Goal: Find specific page/section: Find specific page/section

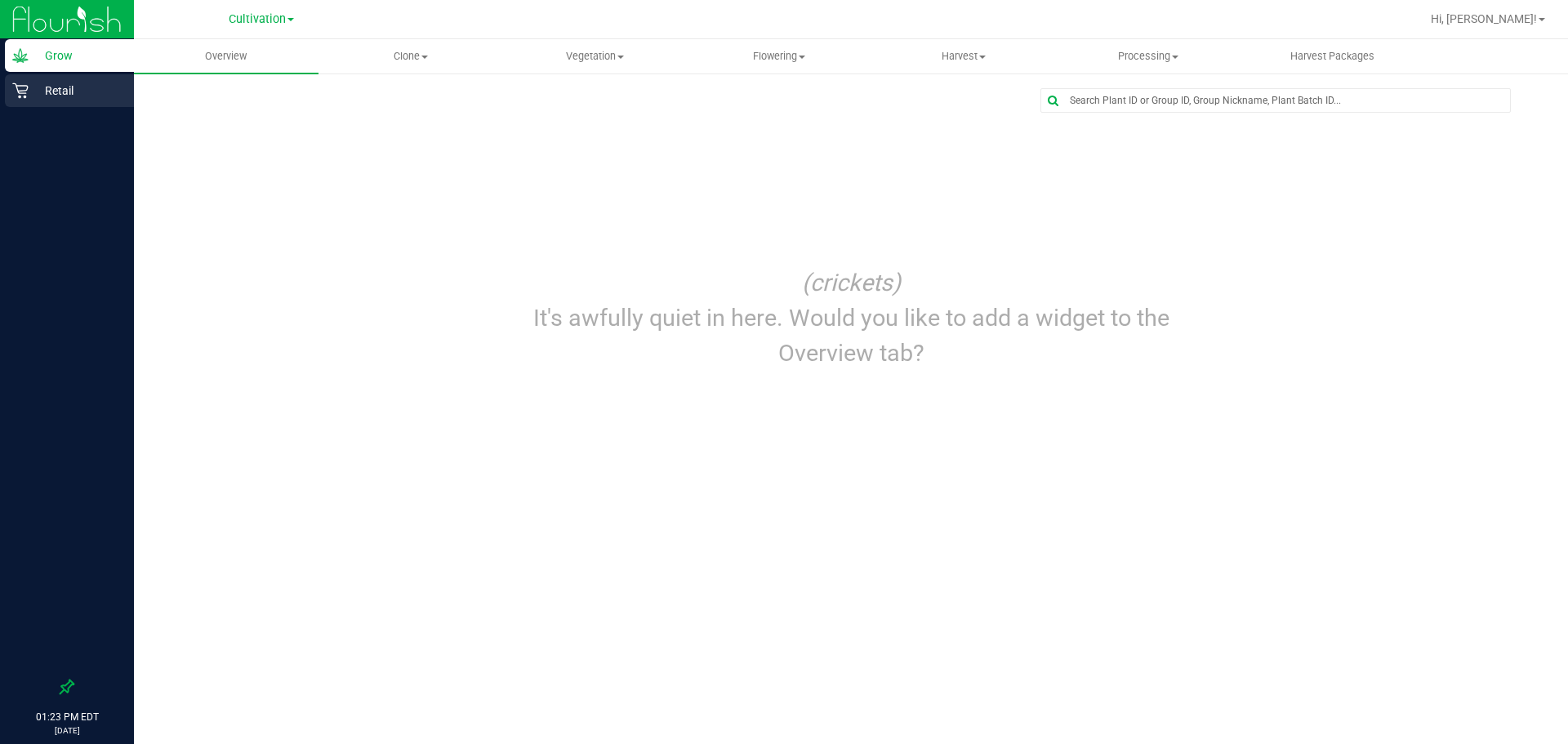
click at [60, 99] on p "Retail" at bounding box center [77, 90] width 98 height 20
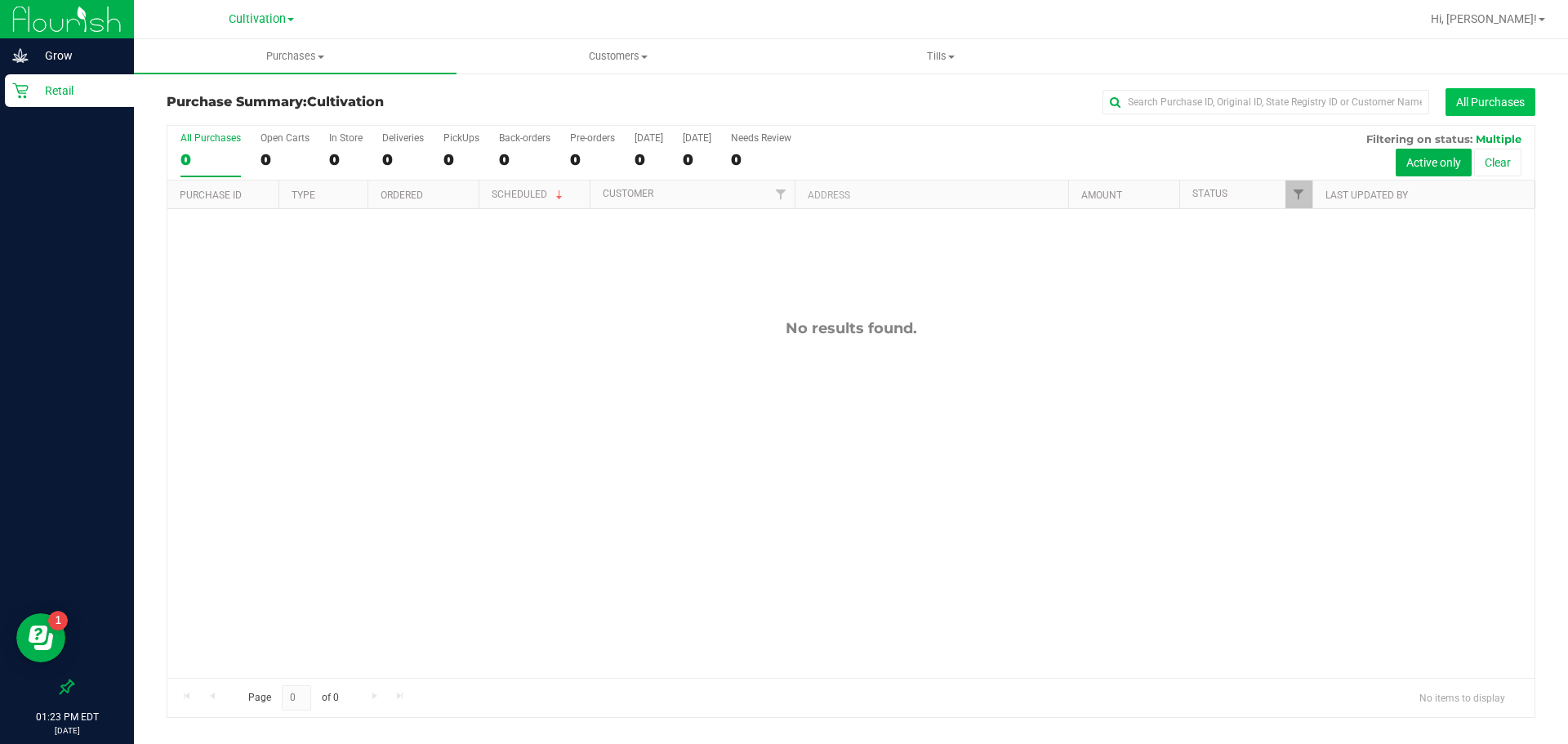
click at [1516, 101] on button "All Purchases" at bounding box center [1491, 102] width 90 height 28
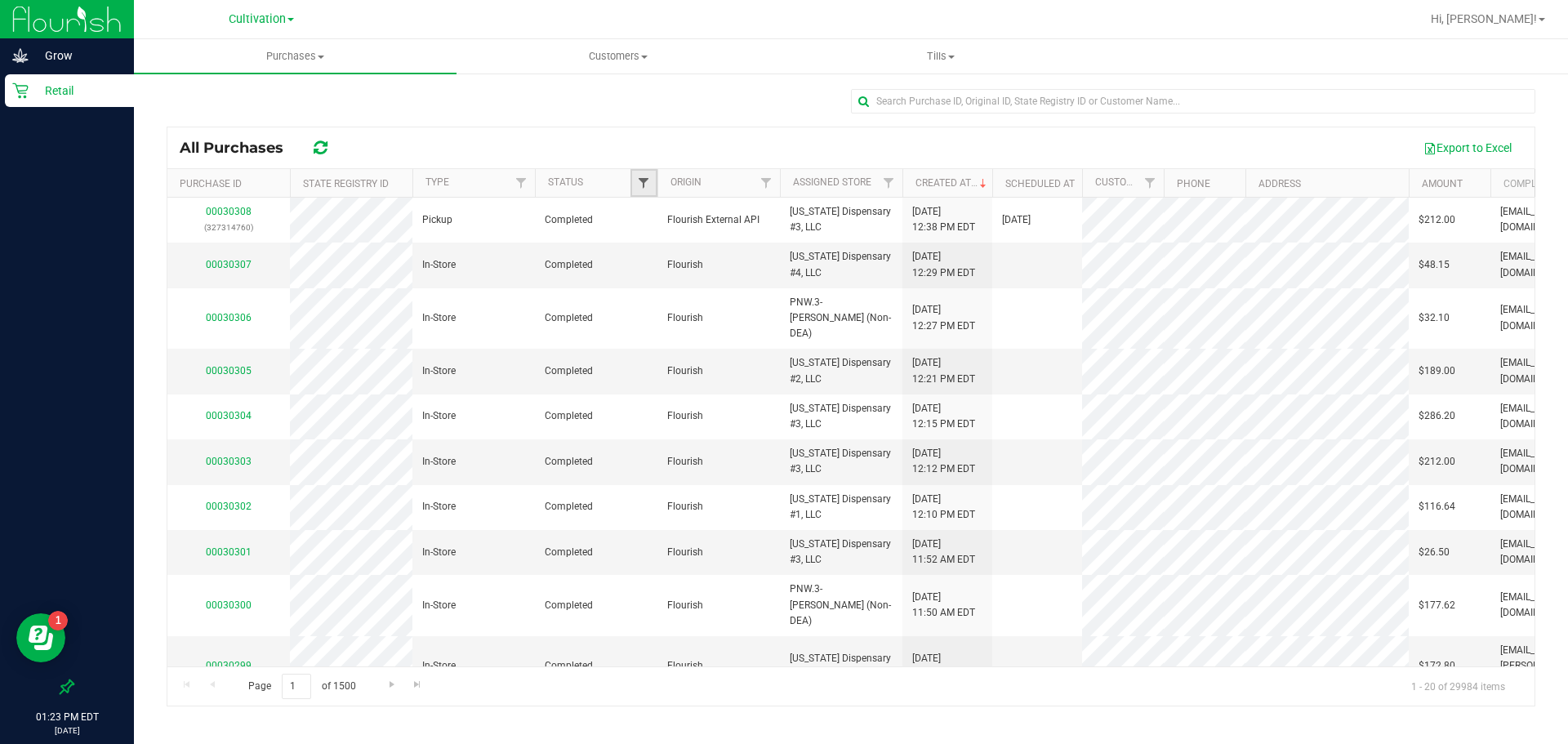
click at [642, 178] on span "Filter" at bounding box center [643, 182] width 13 height 13
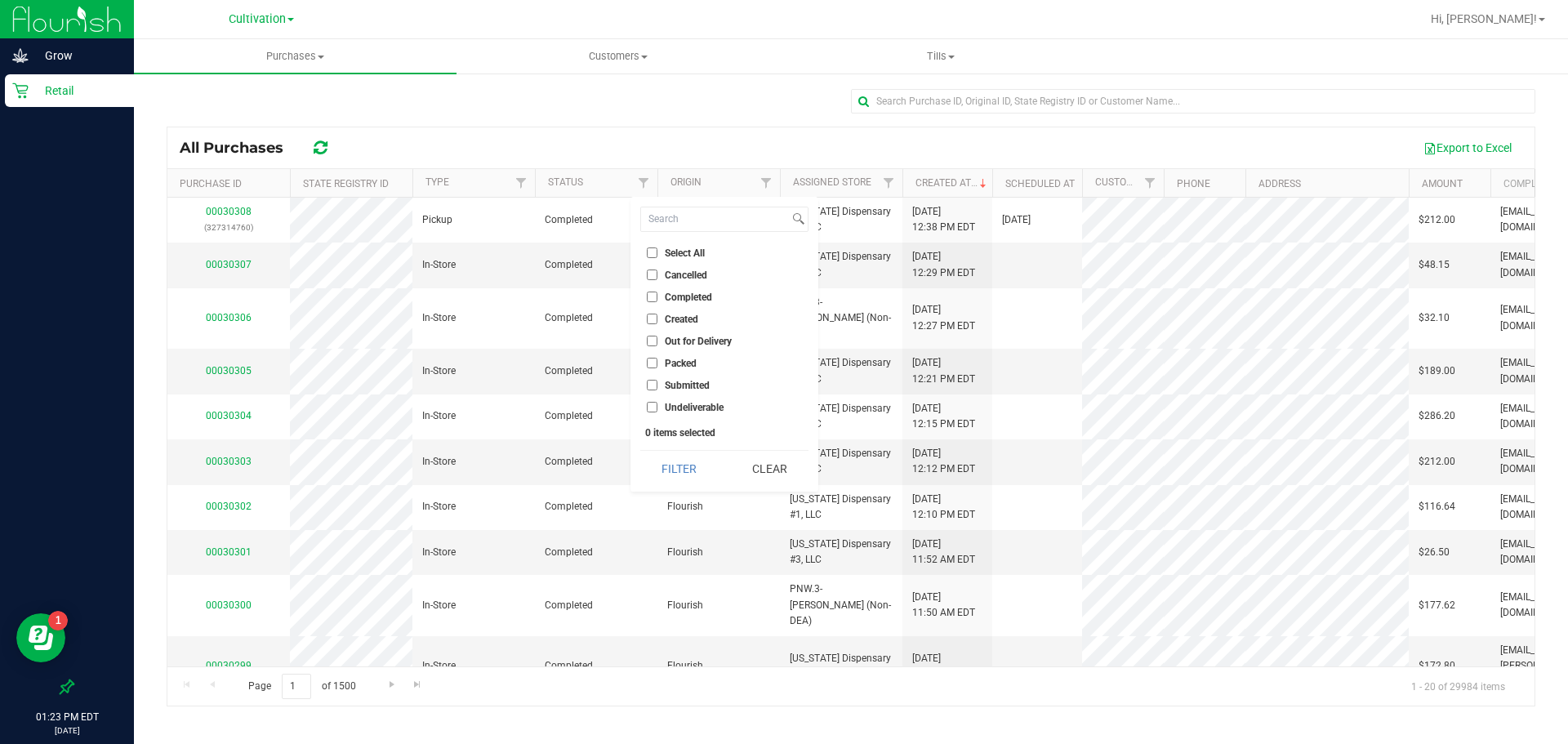
click at [650, 295] on input "Completed" at bounding box center [652, 297] width 10 height 10
checkbox input "true"
click at [671, 474] on button "Filter" at bounding box center [679, 469] width 78 height 36
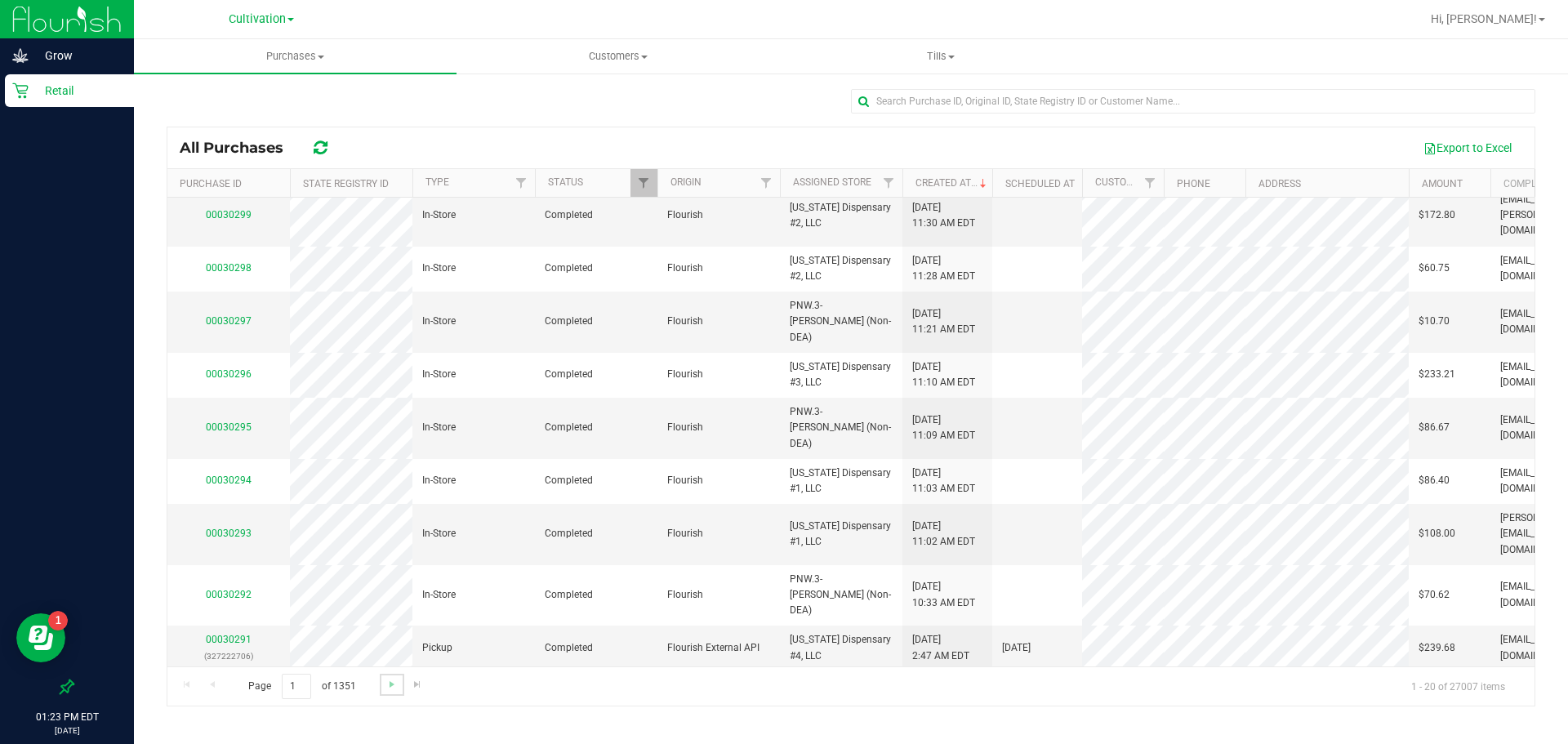
click at [392, 692] on link "Go to the next page" at bounding box center [392, 684] width 24 height 22
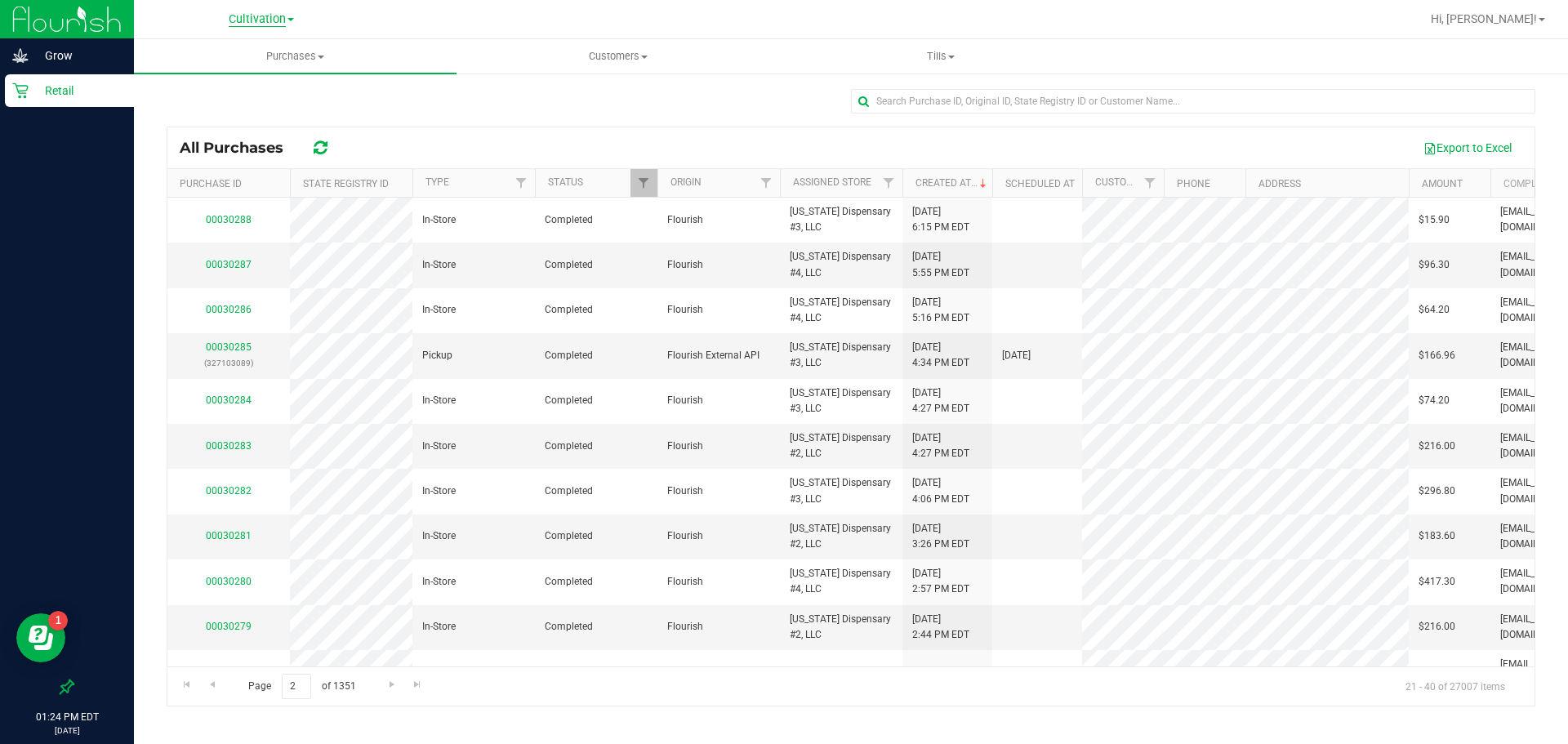
click at [260, 25] on span "Cultivation" at bounding box center [257, 19] width 57 height 14
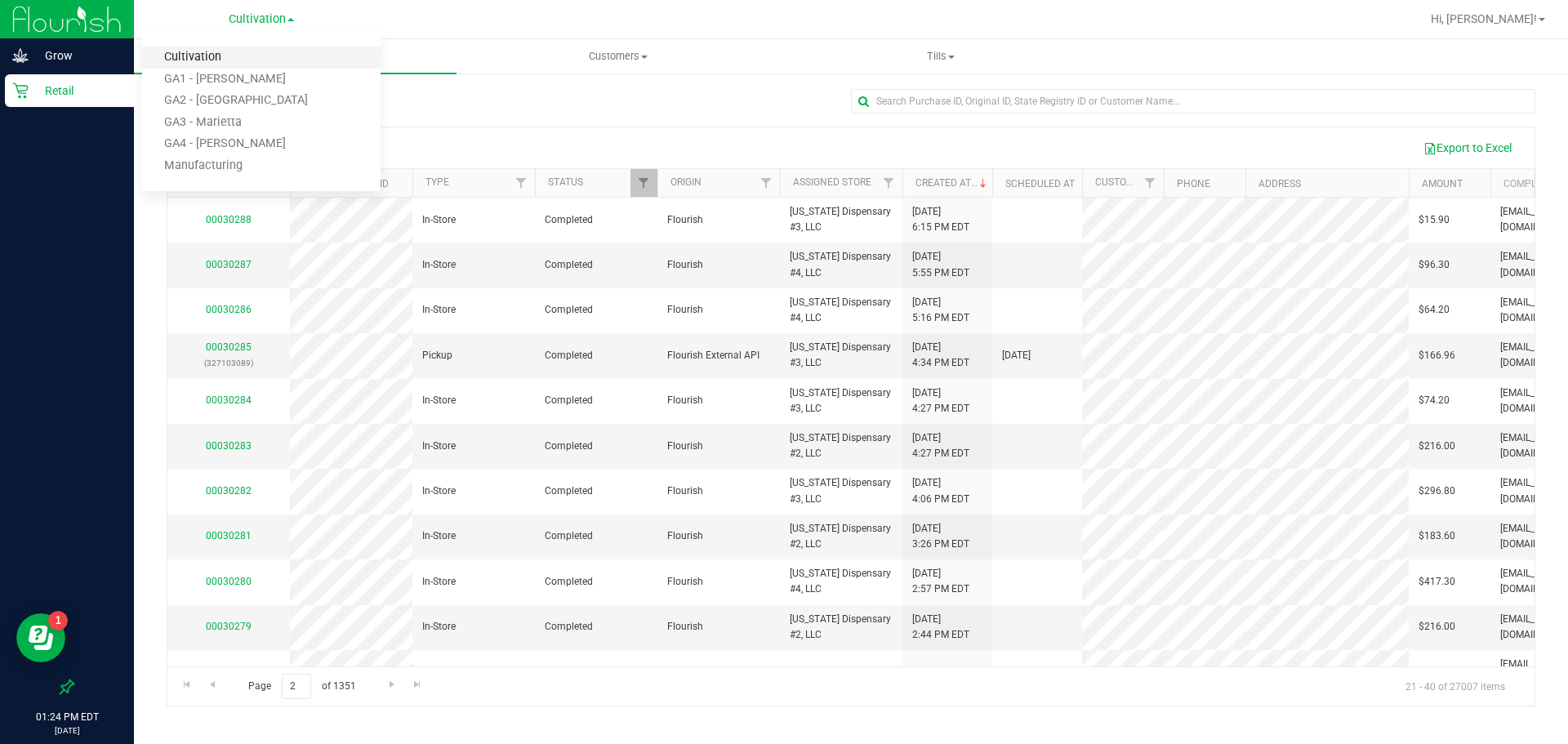
click at [249, 55] on link "Cultivation" at bounding box center [261, 58] width 238 height 22
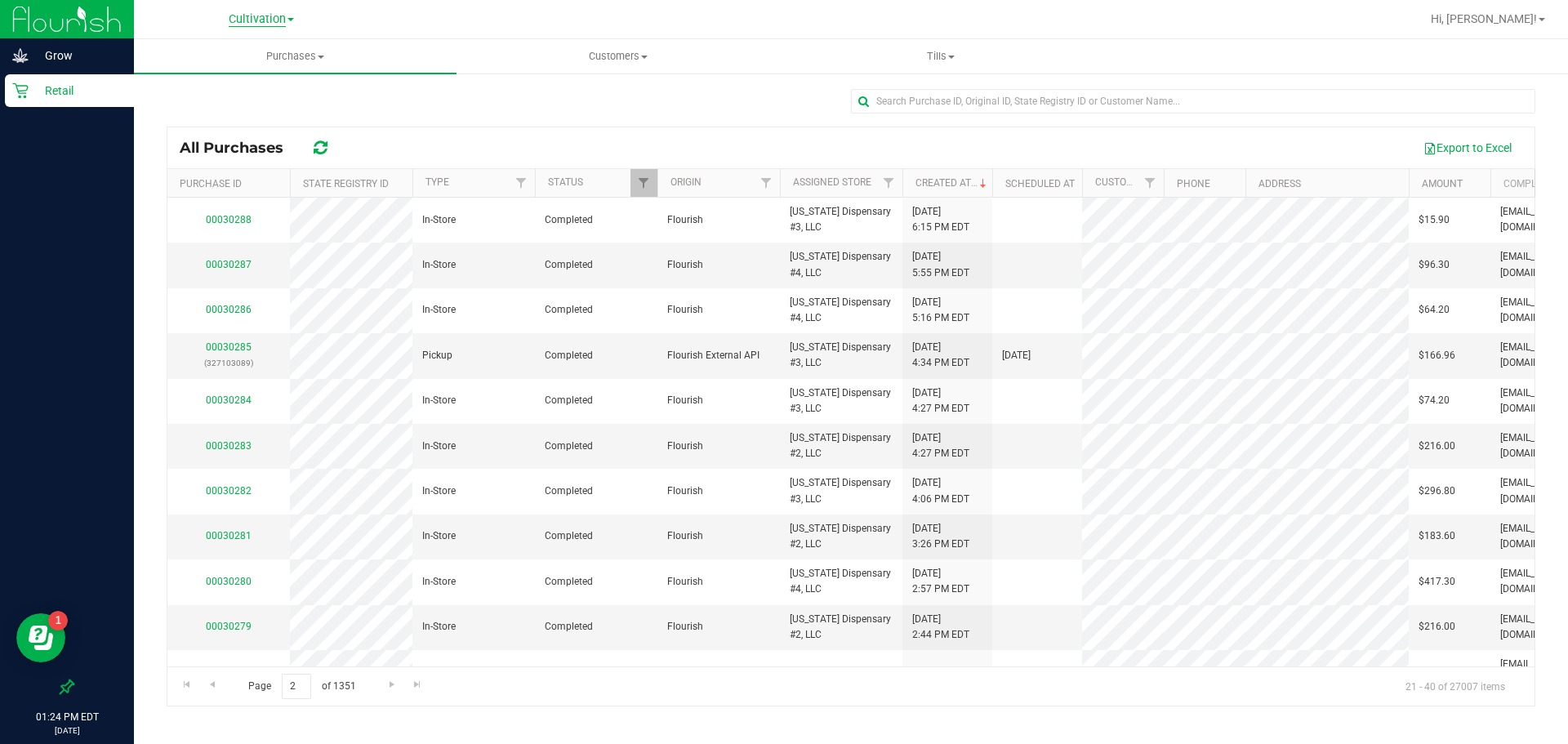
click at [242, 20] on span "Cultivation" at bounding box center [257, 19] width 57 height 14
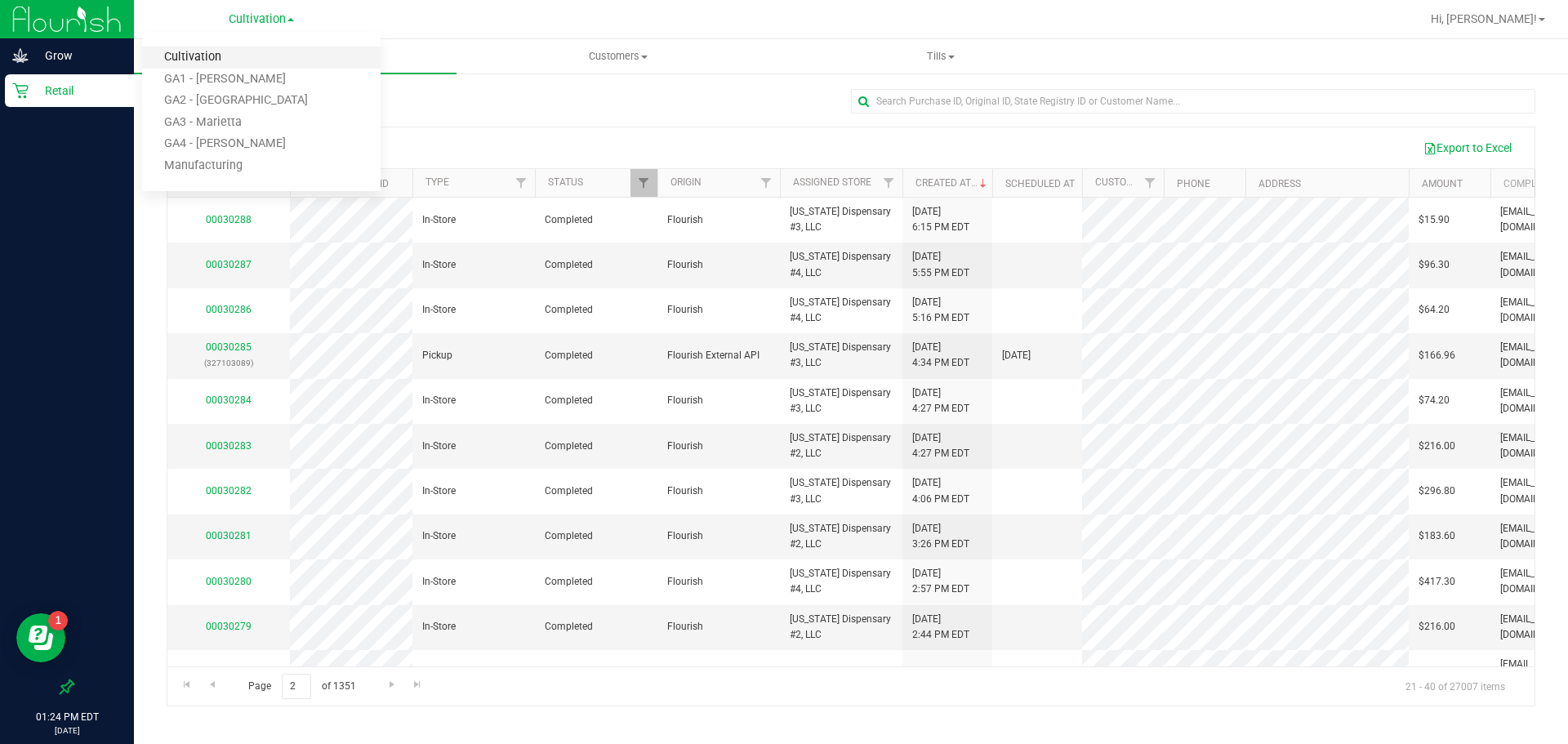
click at [201, 59] on link "Cultivation" at bounding box center [261, 58] width 238 height 22
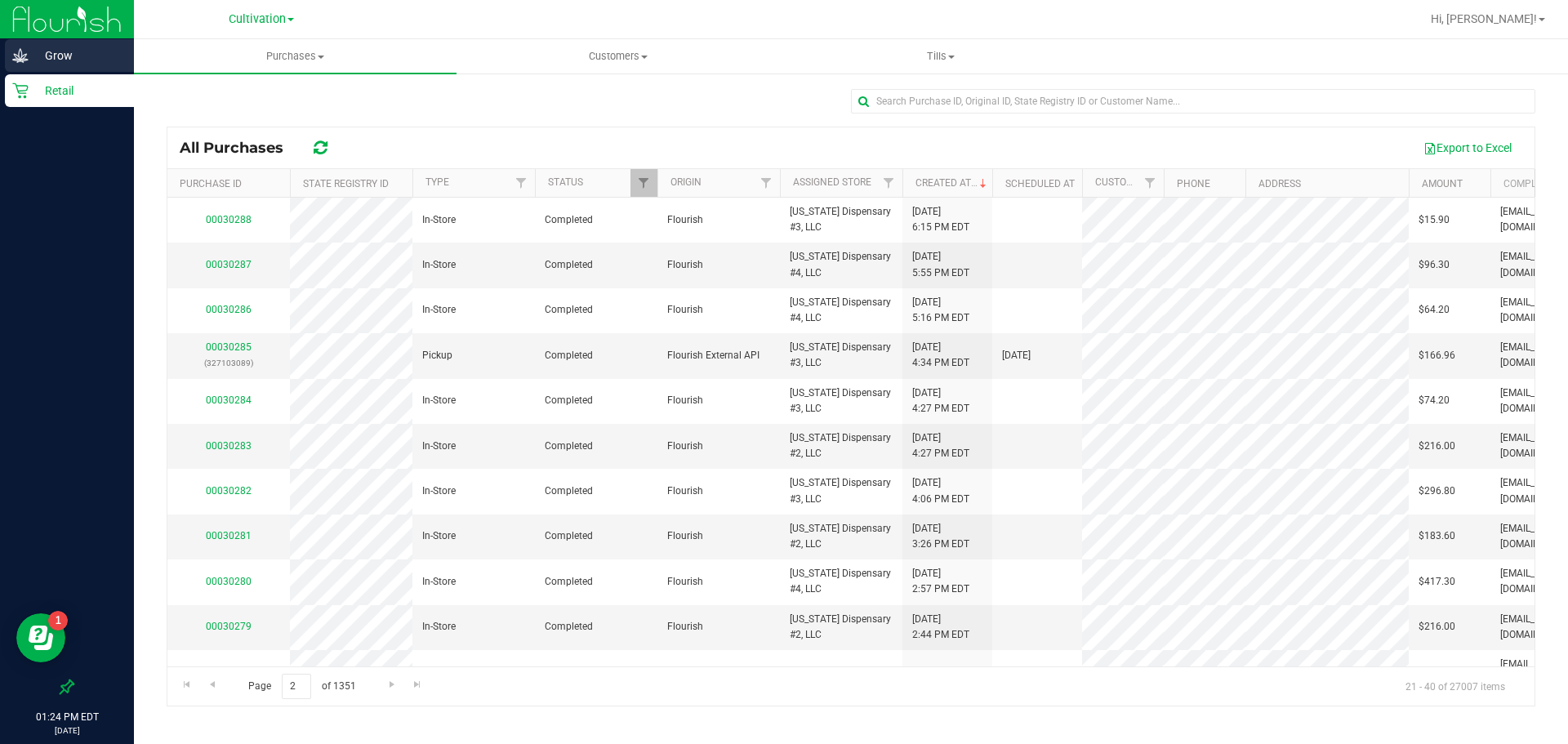
click at [67, 60] on p "Grow" at bounding box center [77, 55] width 98 height 20
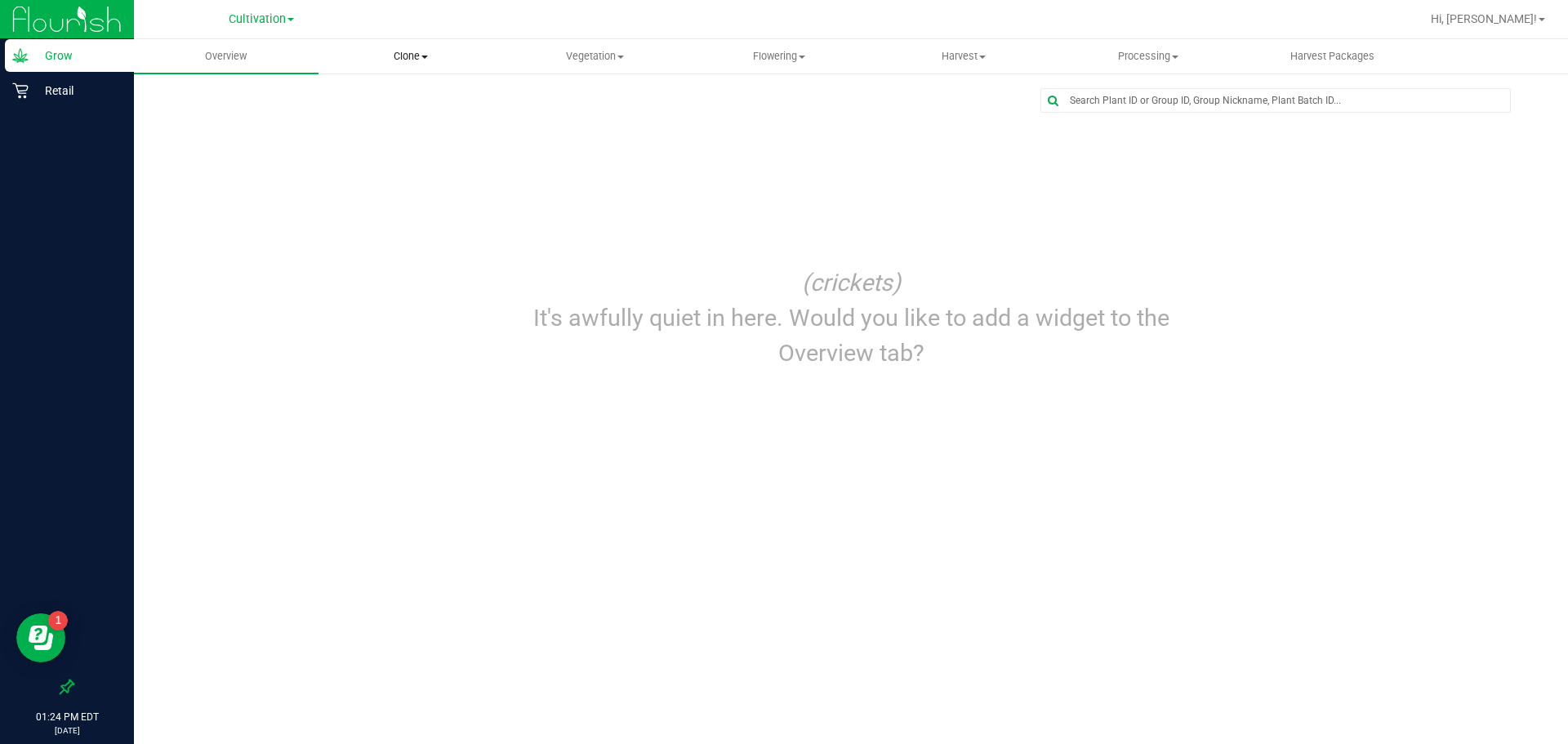
click at [403, 54] on span "Clone" at bounding box center [411, 56] width 183 height 14
click at [395, 116] on span "Cloning plants" at bounding box center [378, 118] width 120 height 14
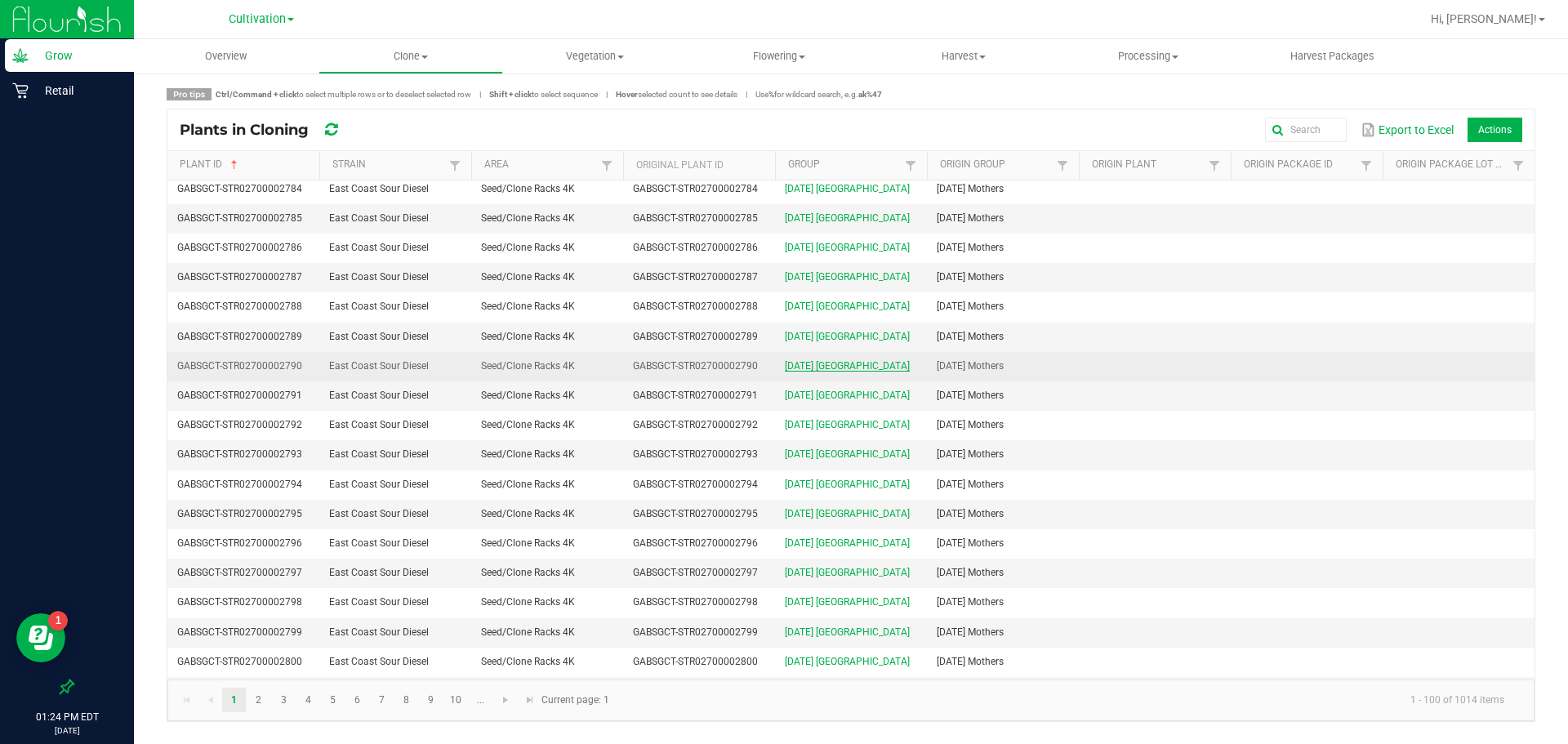
scroll to position [2456, 0]
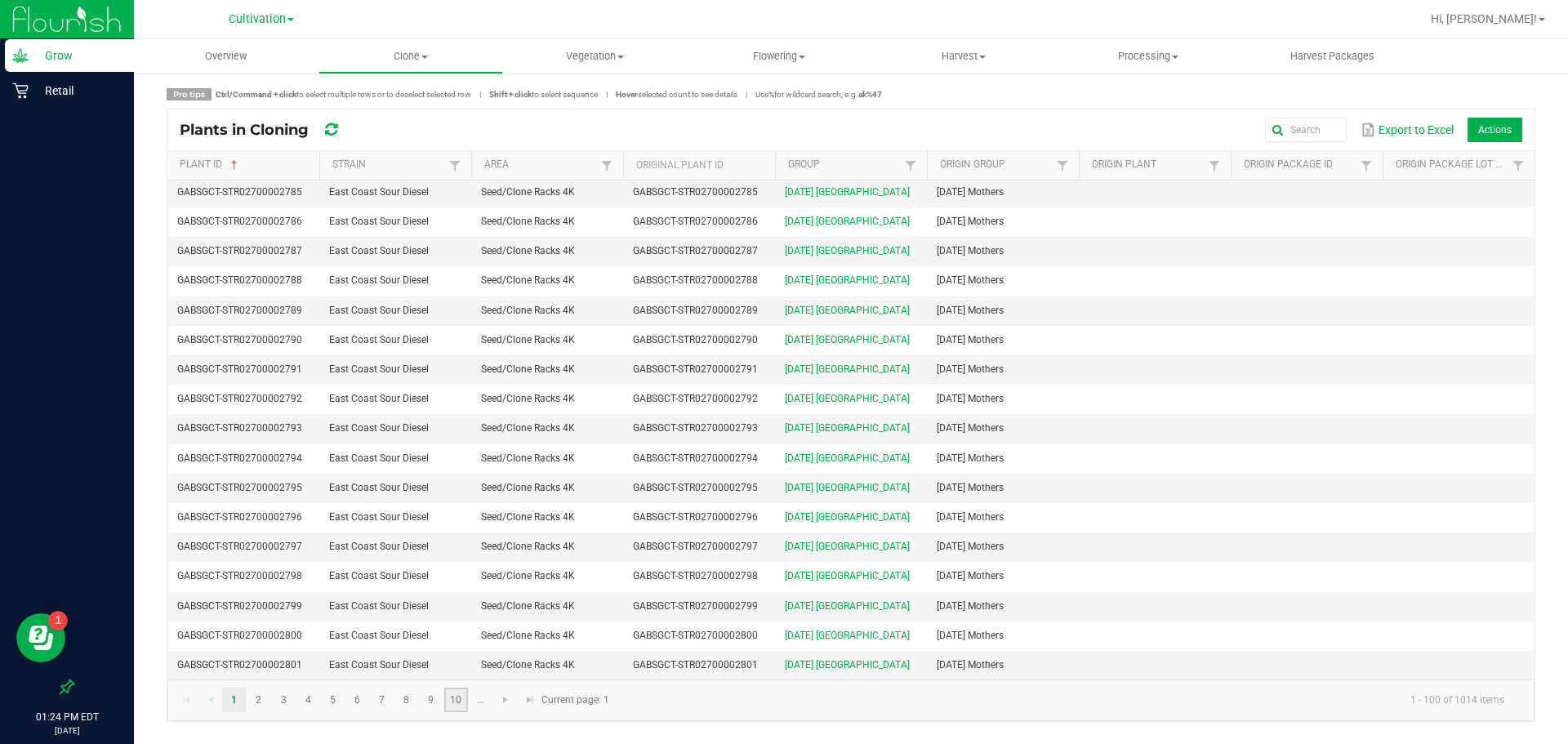
click at [463, 708] on link "10" at bounding box center [457, 700] width 24 height 25
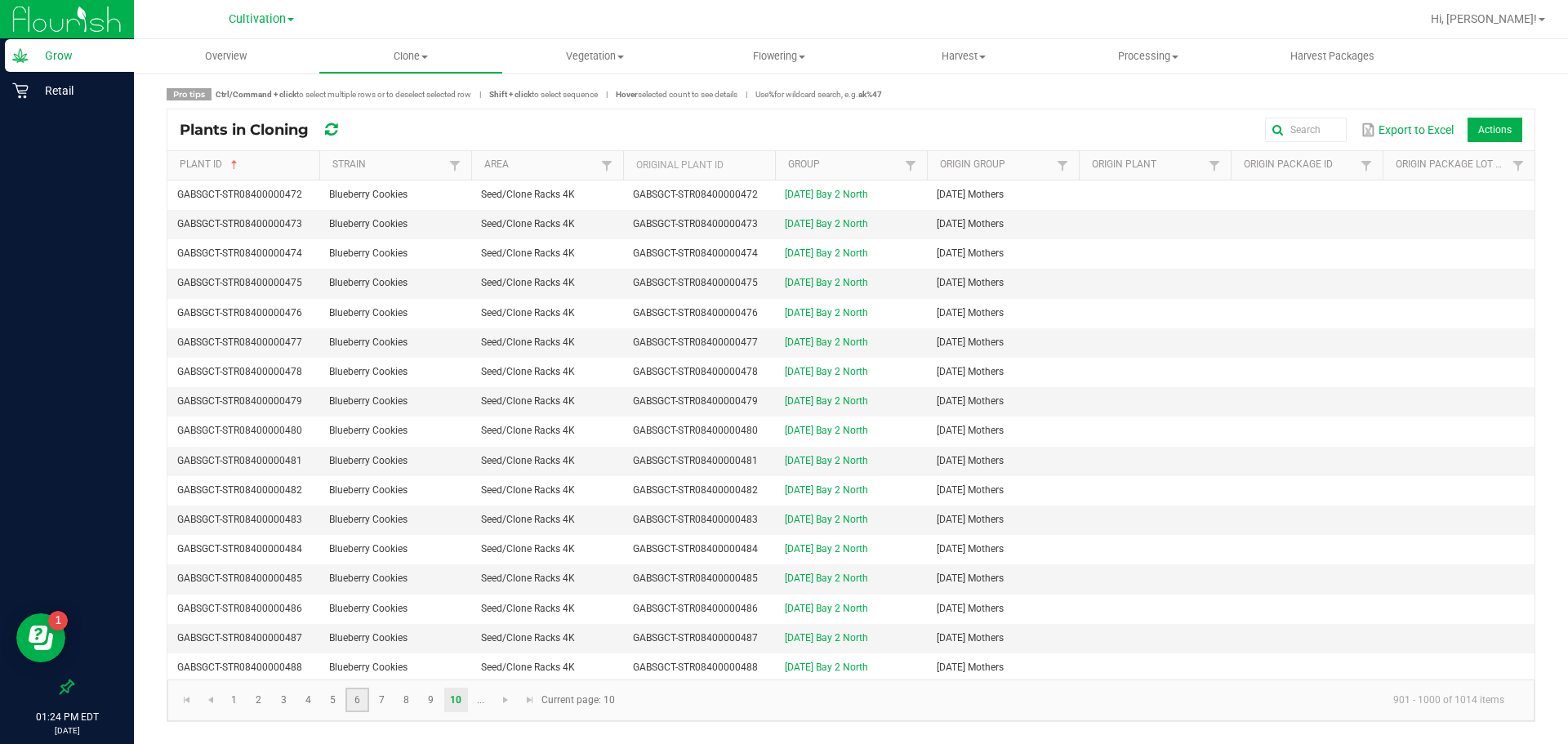
click at [358, 701] on link "6" at bounding box center [357, 700] width 24 height 25
click at [582, 58] on span "Vegetation" at bounding box center [595, 56] width 183 height 14
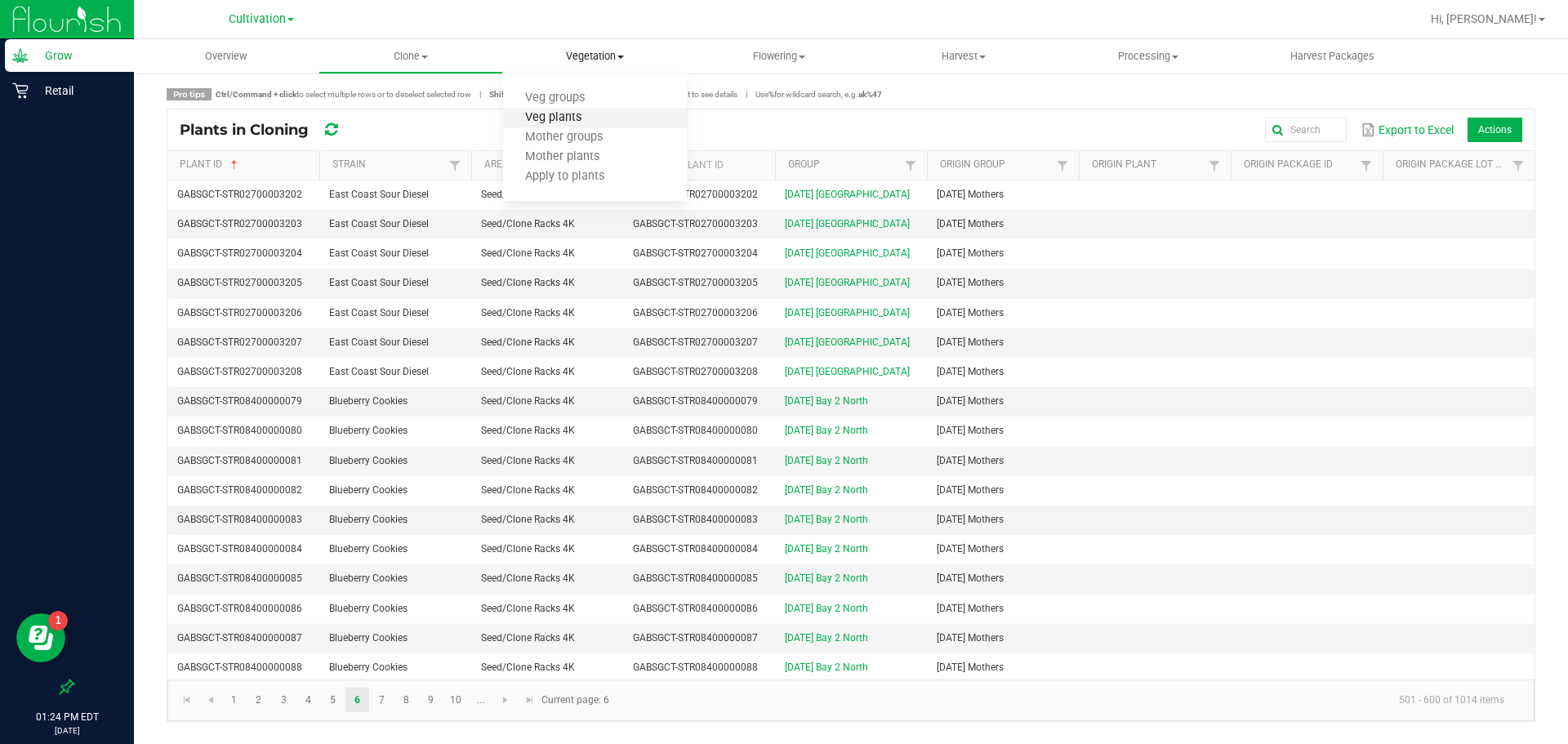
click at [573, 111] on span "Veg plants" at bounding box center [554, 118] width 100 height 14
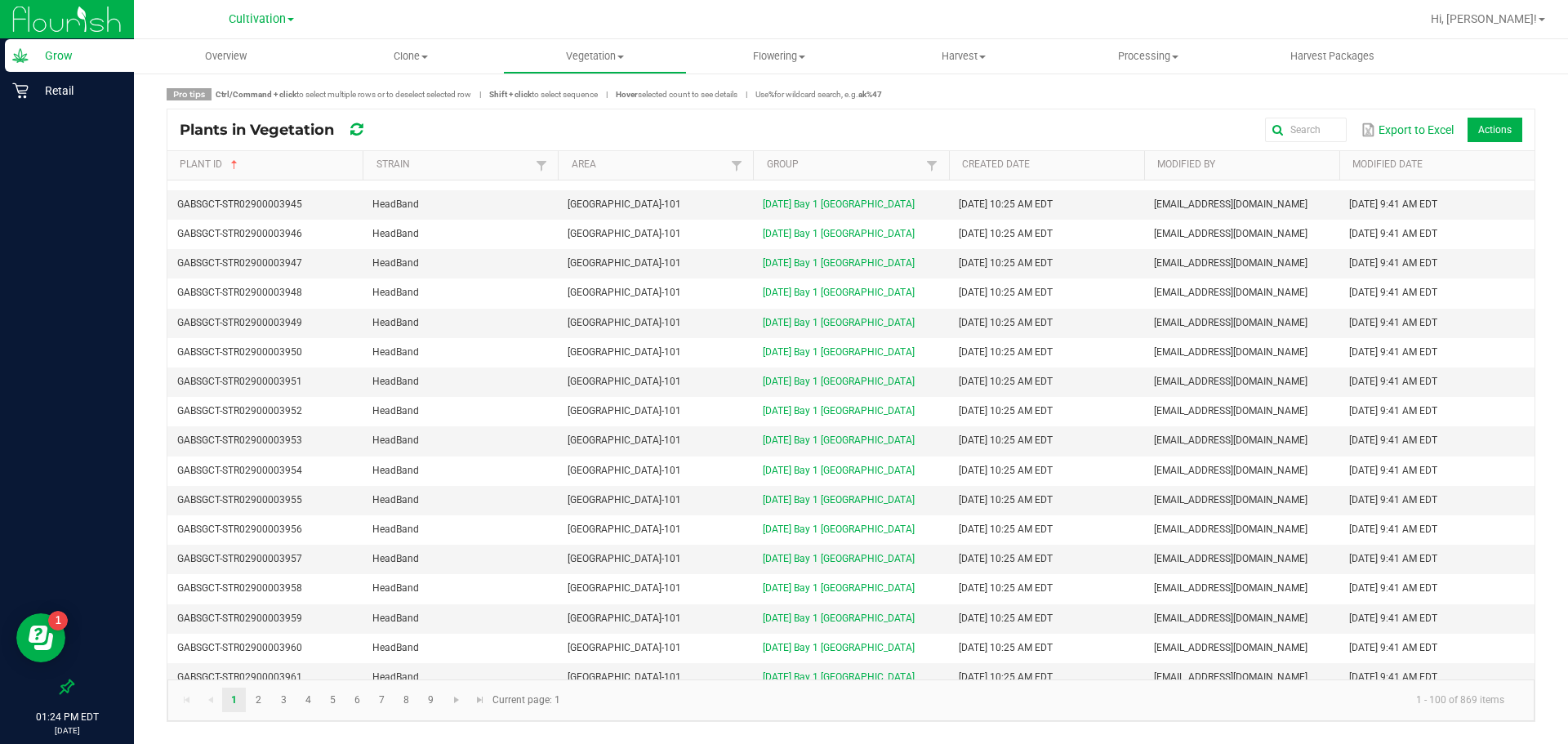
scroll to position [2456, 0]
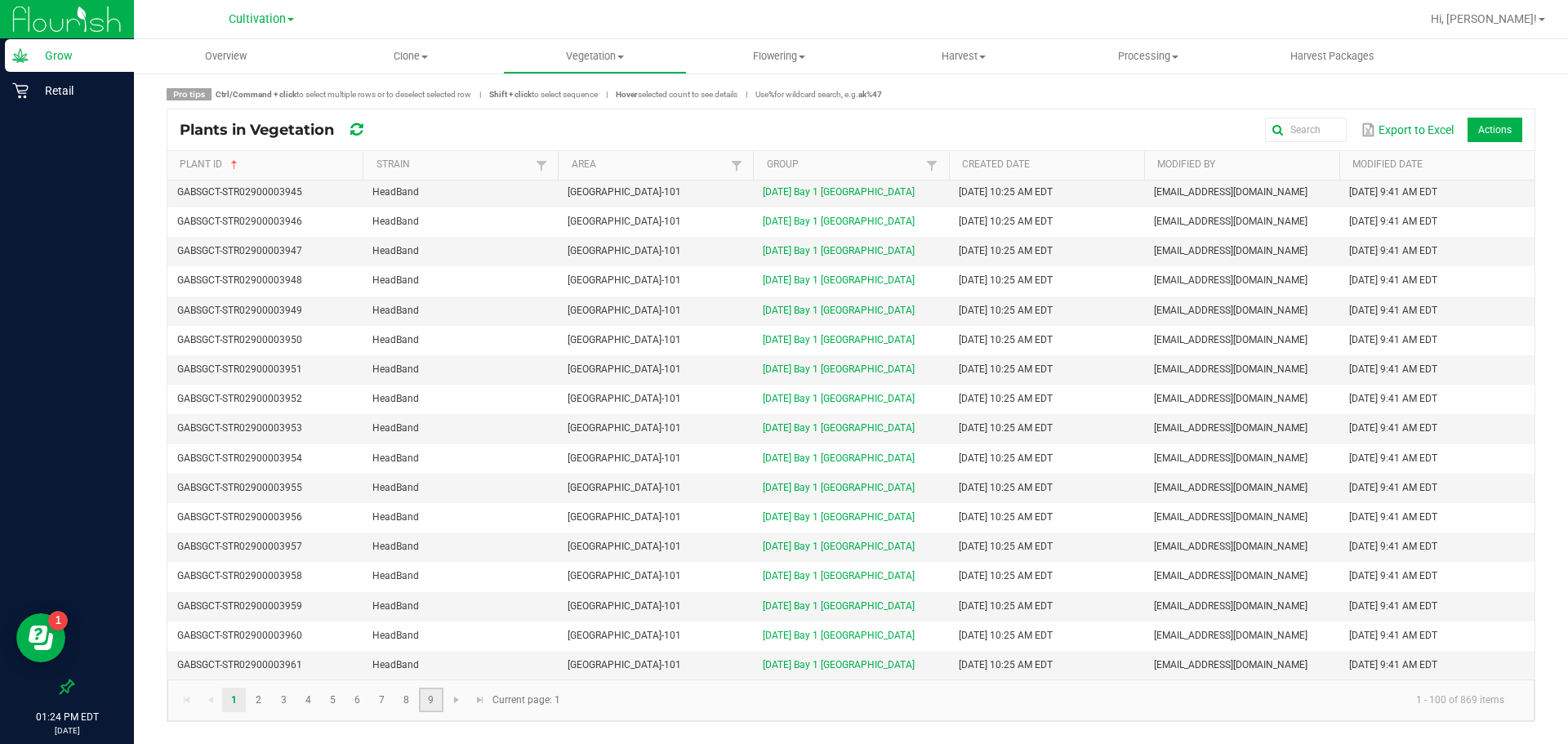
click at [430, 704] on link "9" at bounding box center [431, 700] width 24 height 25
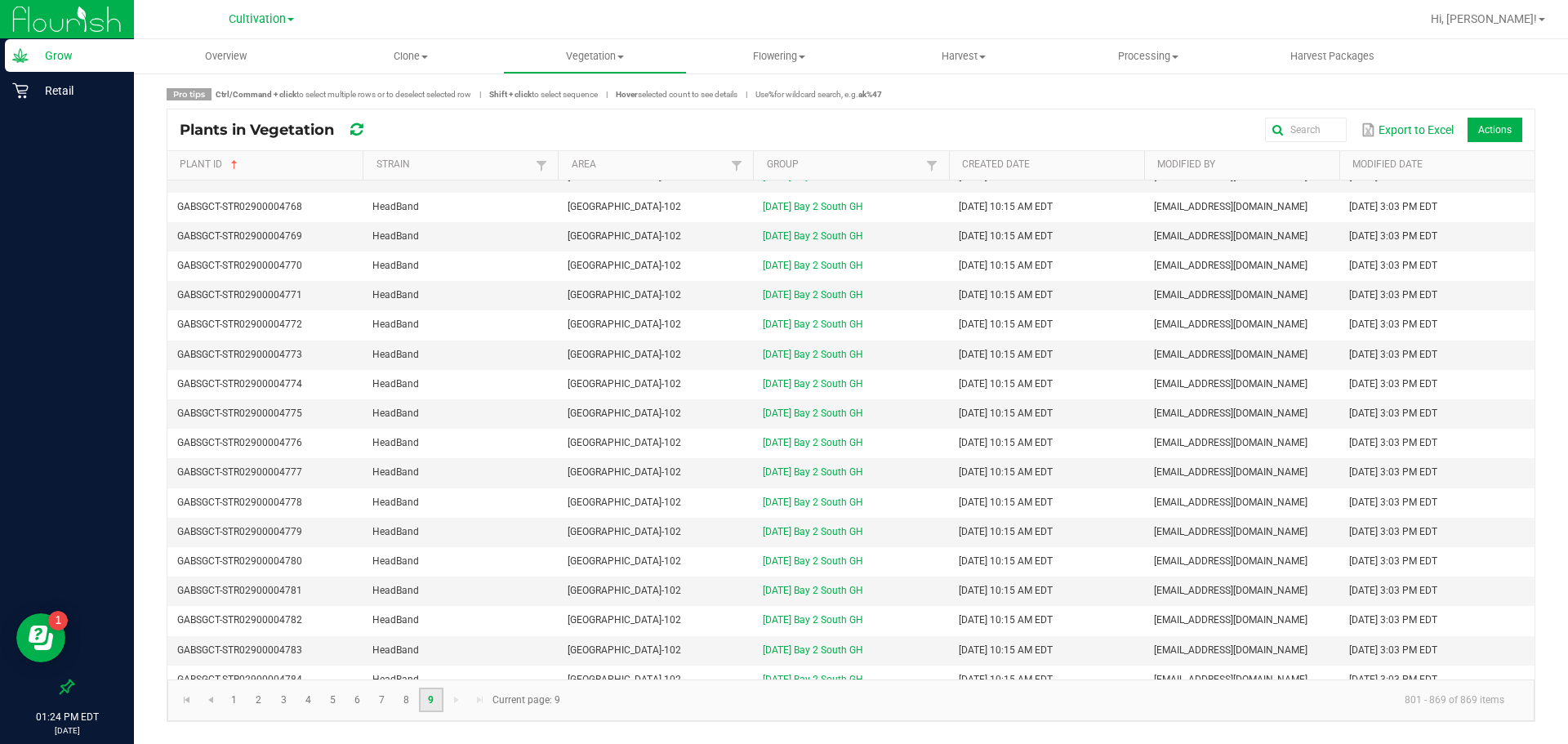
scroll to position [1541, 0]
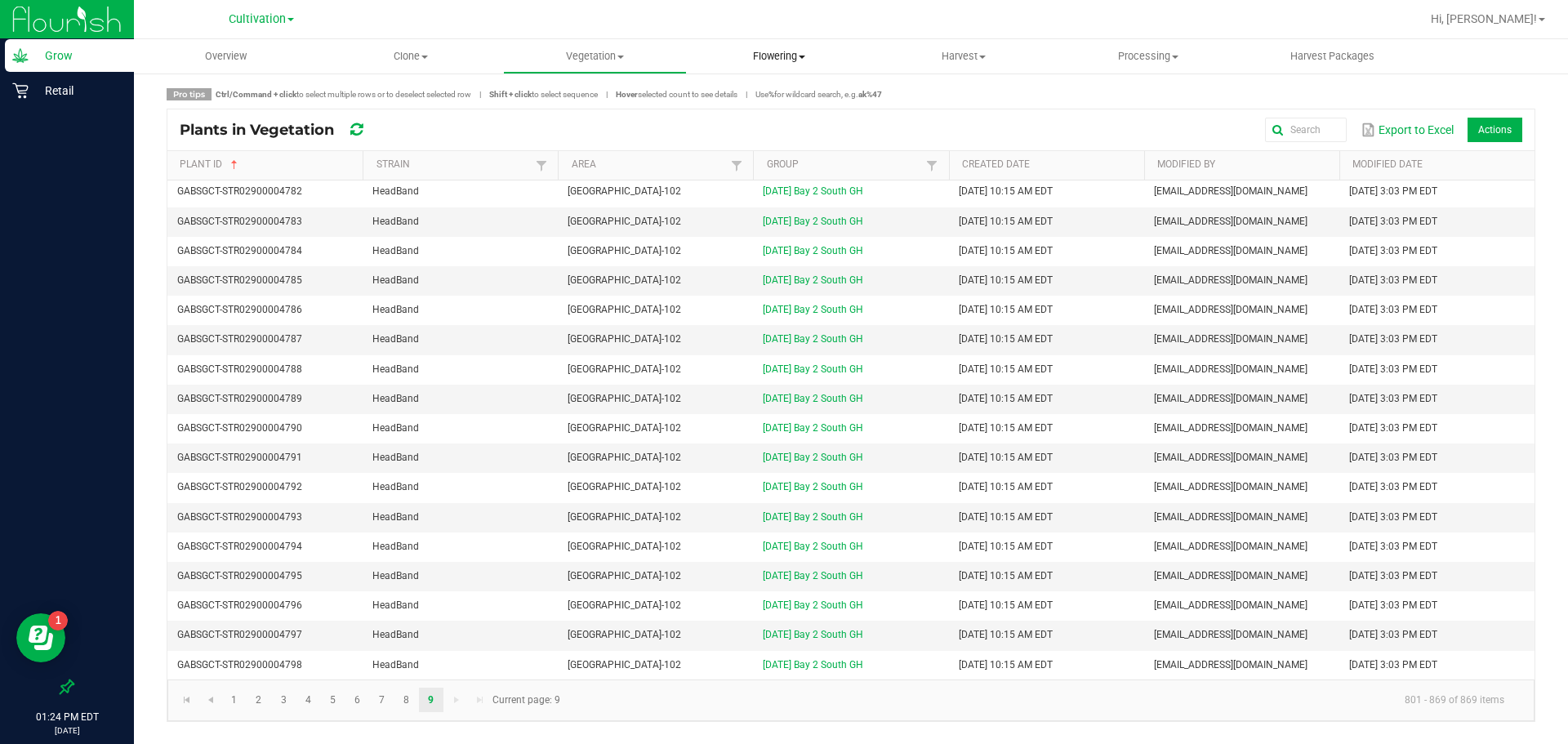
click at [768, 53] on span "Flowering" at bounding box center [779, 56] width 183 height 14
click at [753, 131] on span "Flowering plants" at bounding box center [753, 138] width 133 height 14
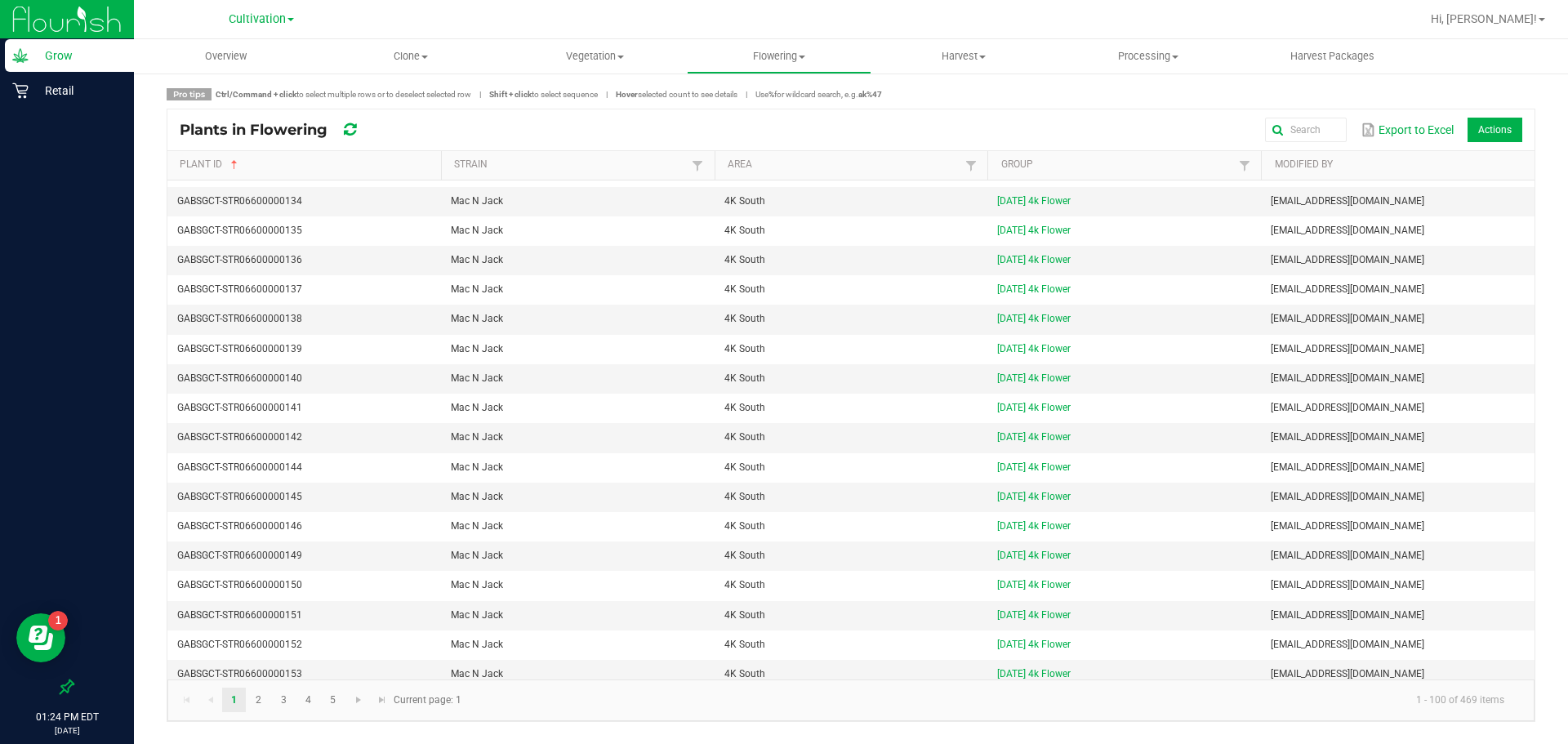
scroll to position [2456, 0]
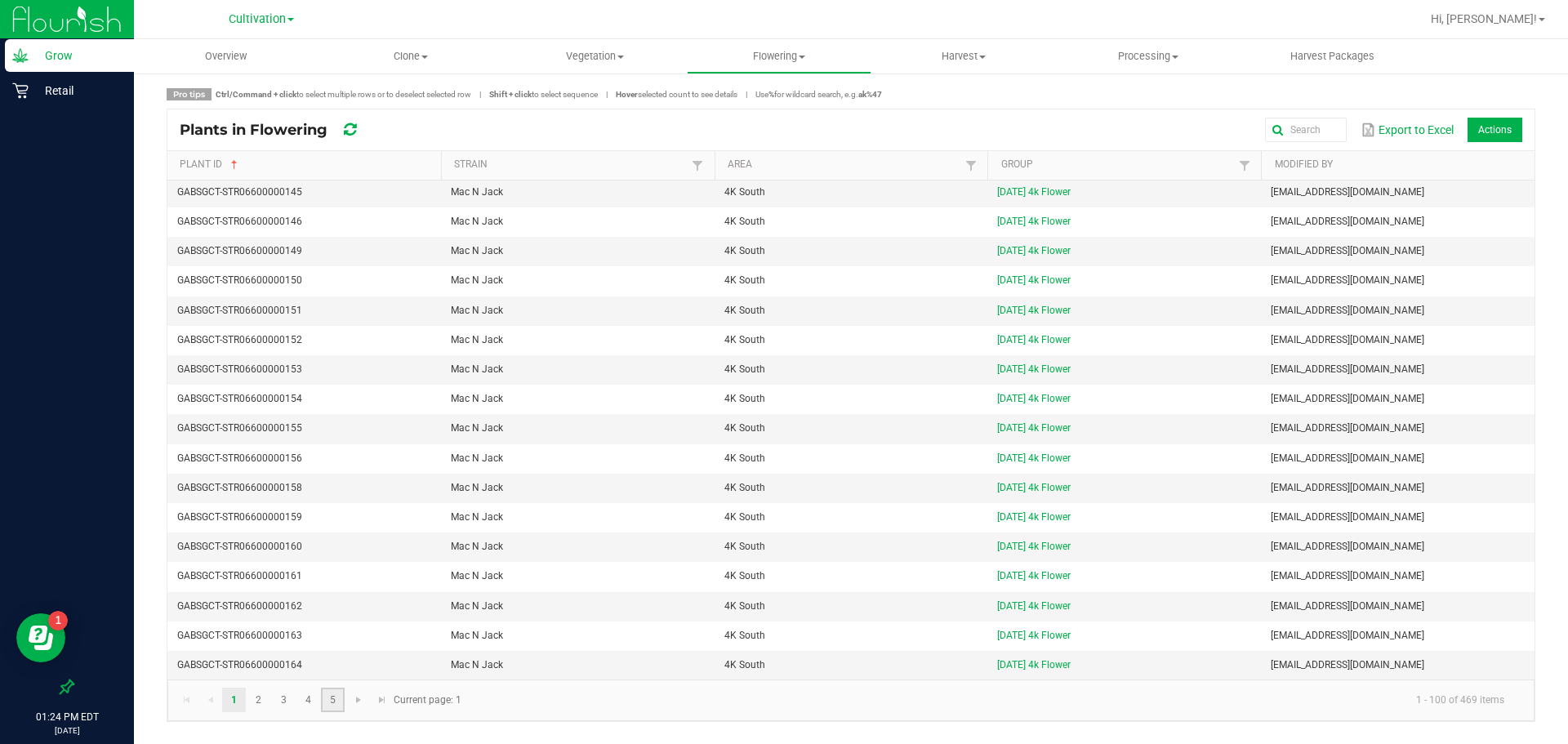
click at [337, 701] on link "5" at bounding box center [332, 700] width 24 height 25
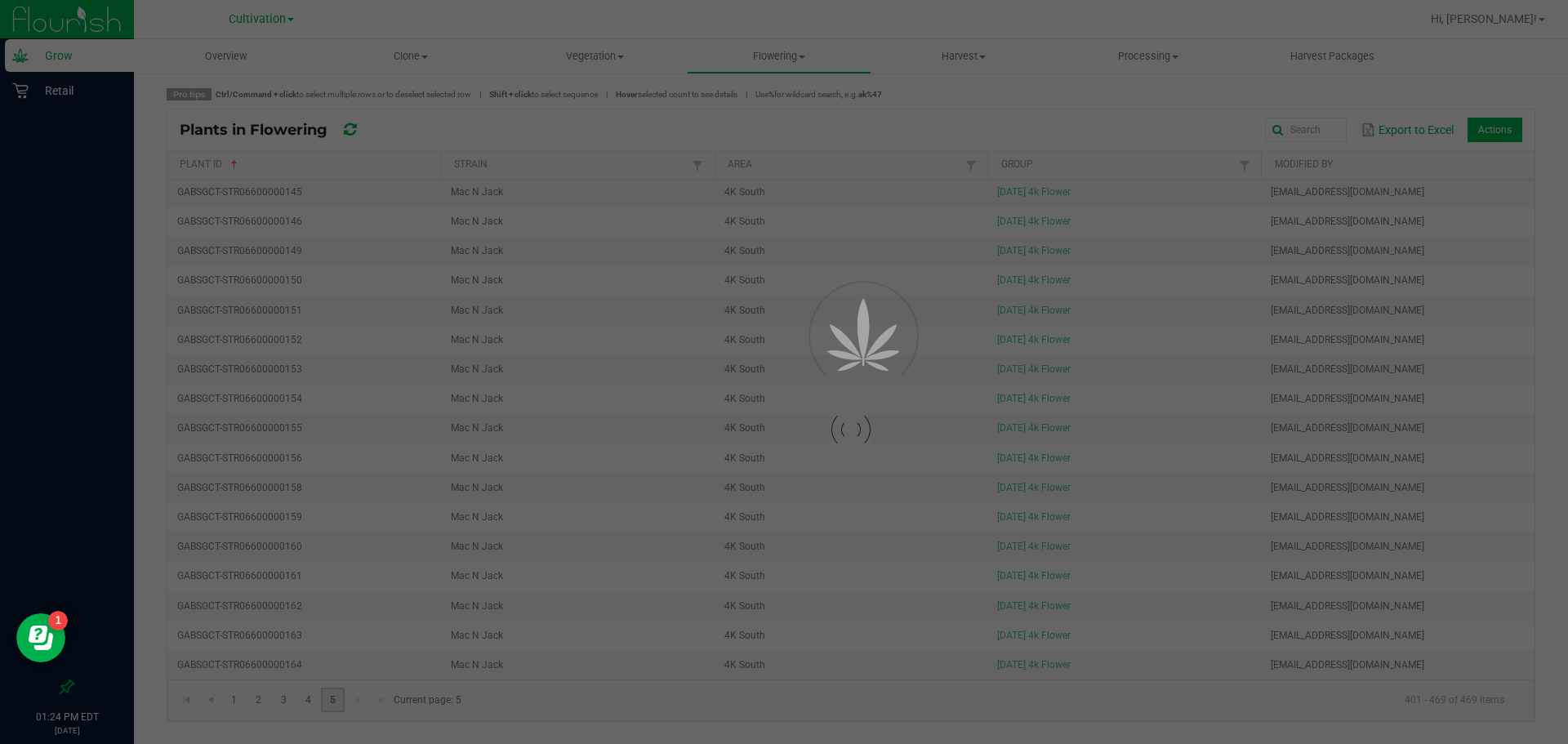
scroll to position [0, 0]
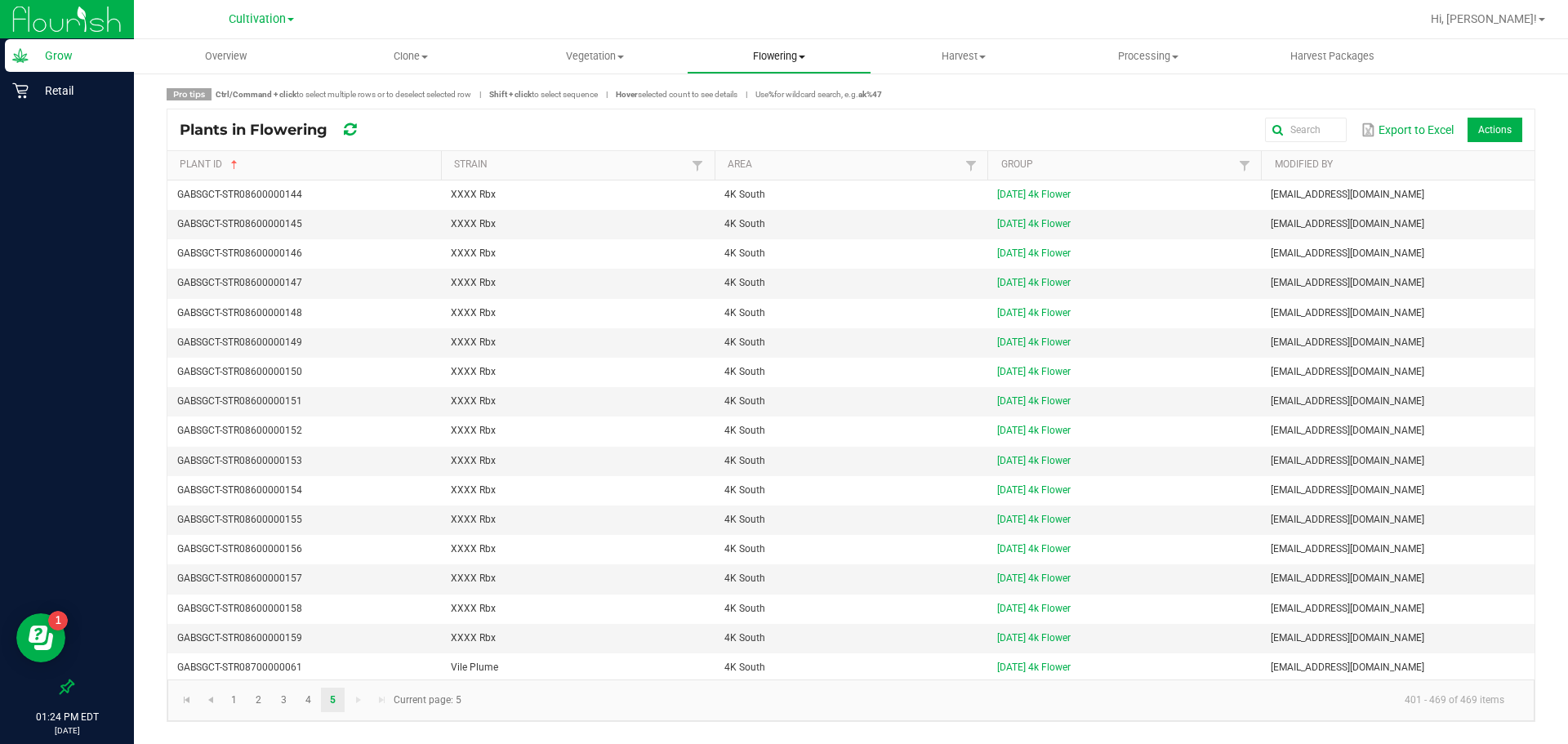
click at [774, 49] on span "Flowering" at bounding box center [779, 56] width 183 height 14
click at [743, 122] on span "Flowering groups" at bounding box center [754, 118] width 135 height 14
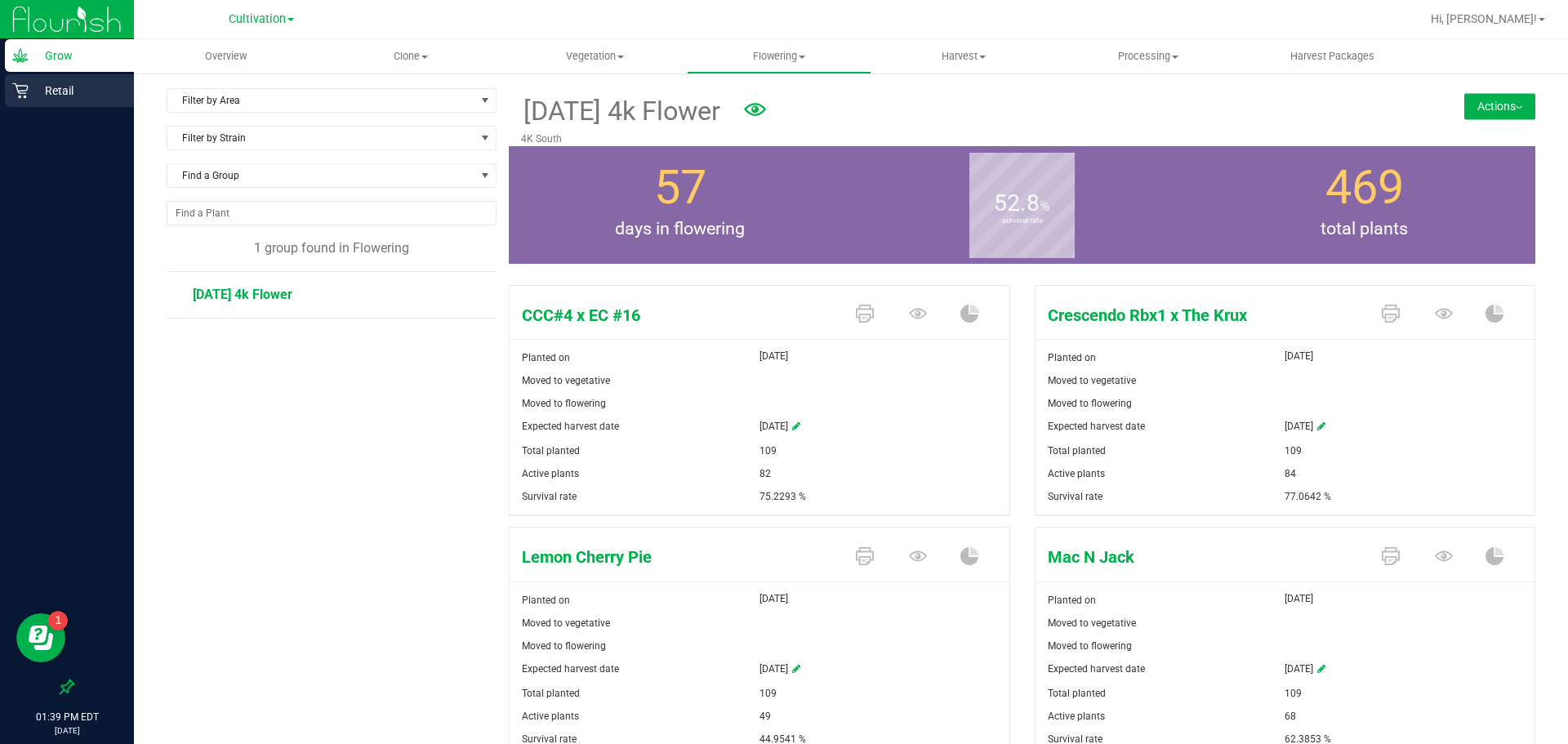
click at [48, 99] on p "Retail" at bounding box center [77, 90] width 98 height 20
